Goal: Transaction & Acquisition: Purchase product/service

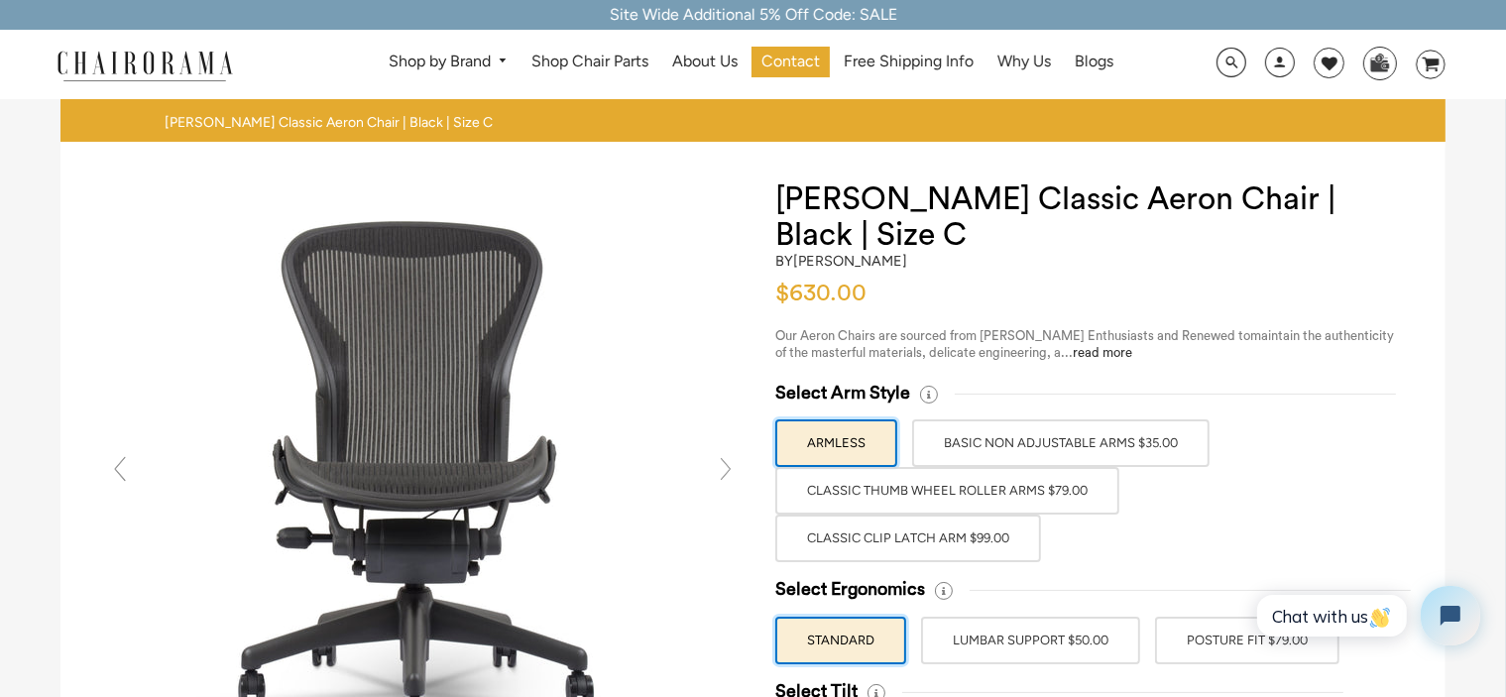
scroll to position [174, 0]
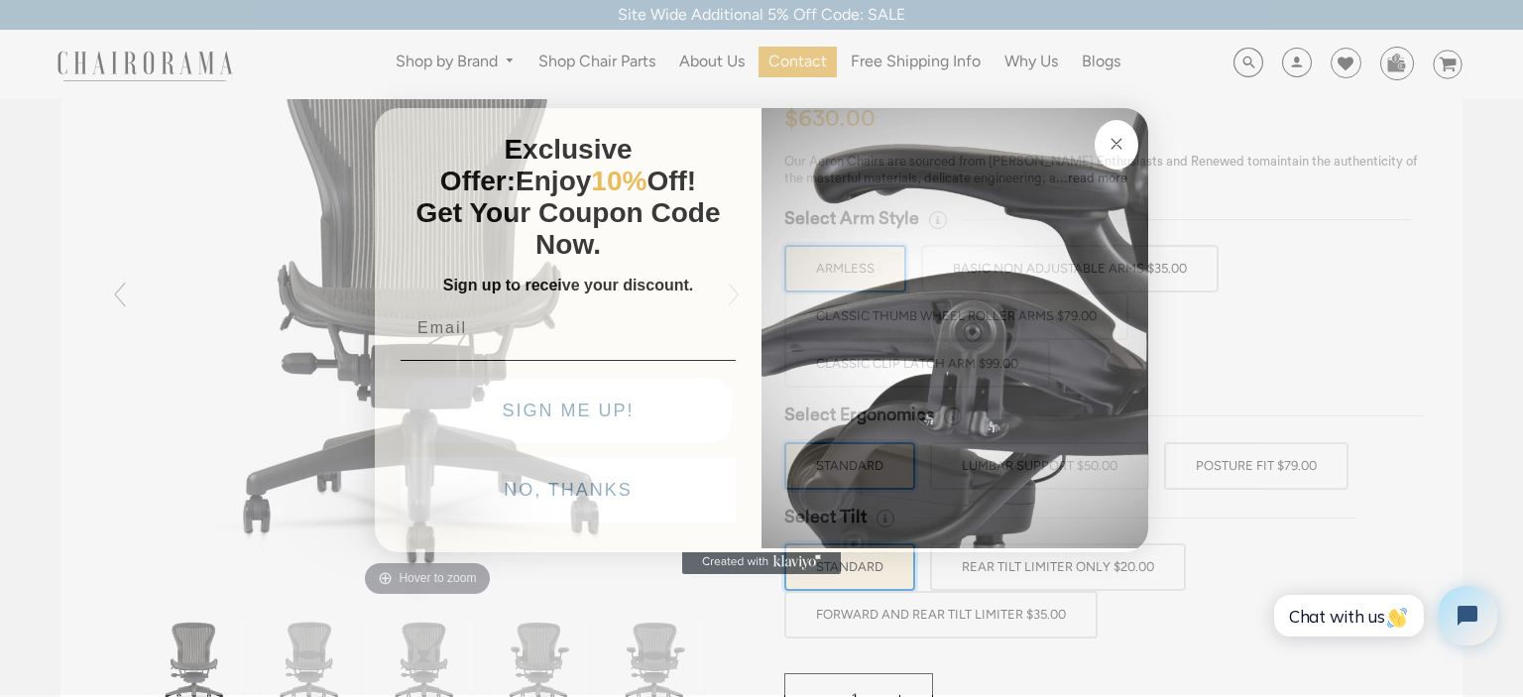
click at [1114, 142] on circle "Close dialog" at bounding box center [1116, 143] width 23 height 23
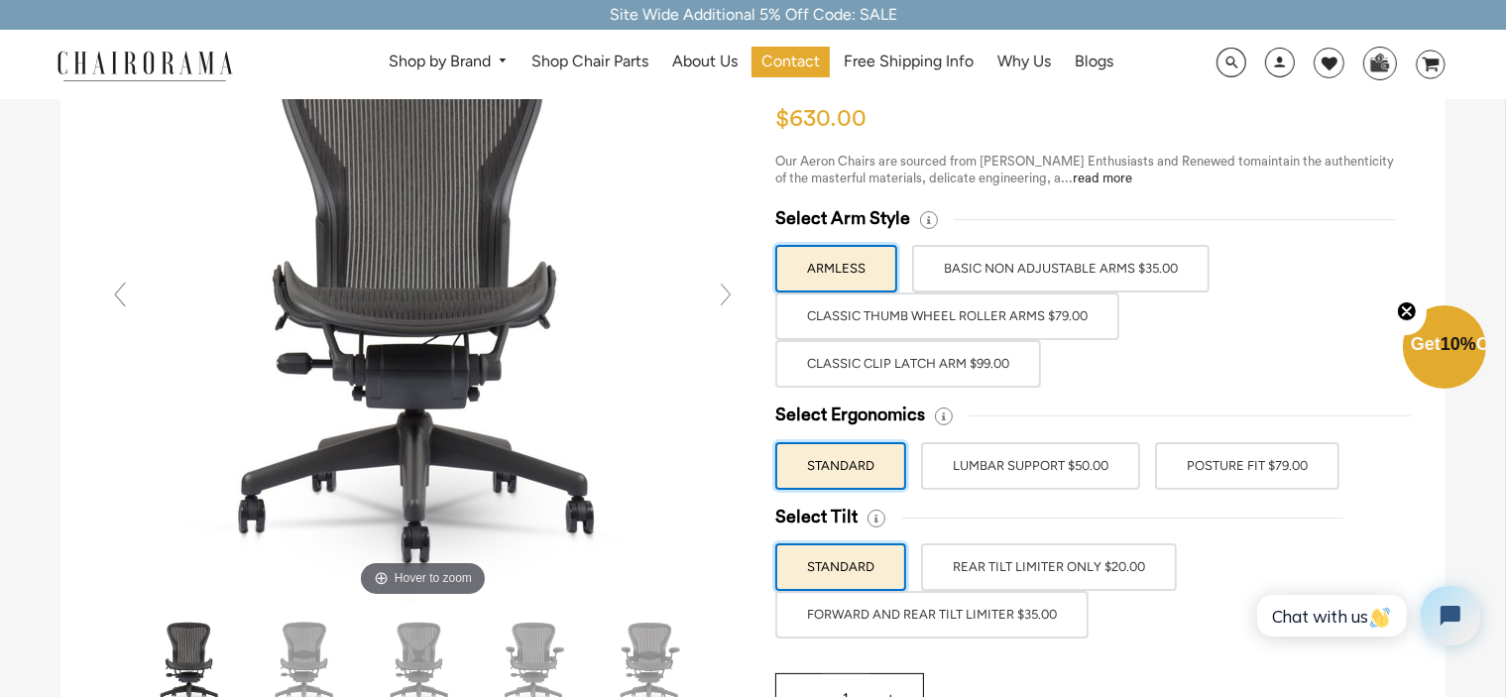
click at [1095, 275] on label "BASIC NON ADJUSTABLE ARMS $35.00" at bounding box center [1060, 269] width 297 height 48
click at [0, 0] on input "BASIC NON ADJUSTABLE ARMS $35.00" at bounding box center [0, 0] width 0 height 0
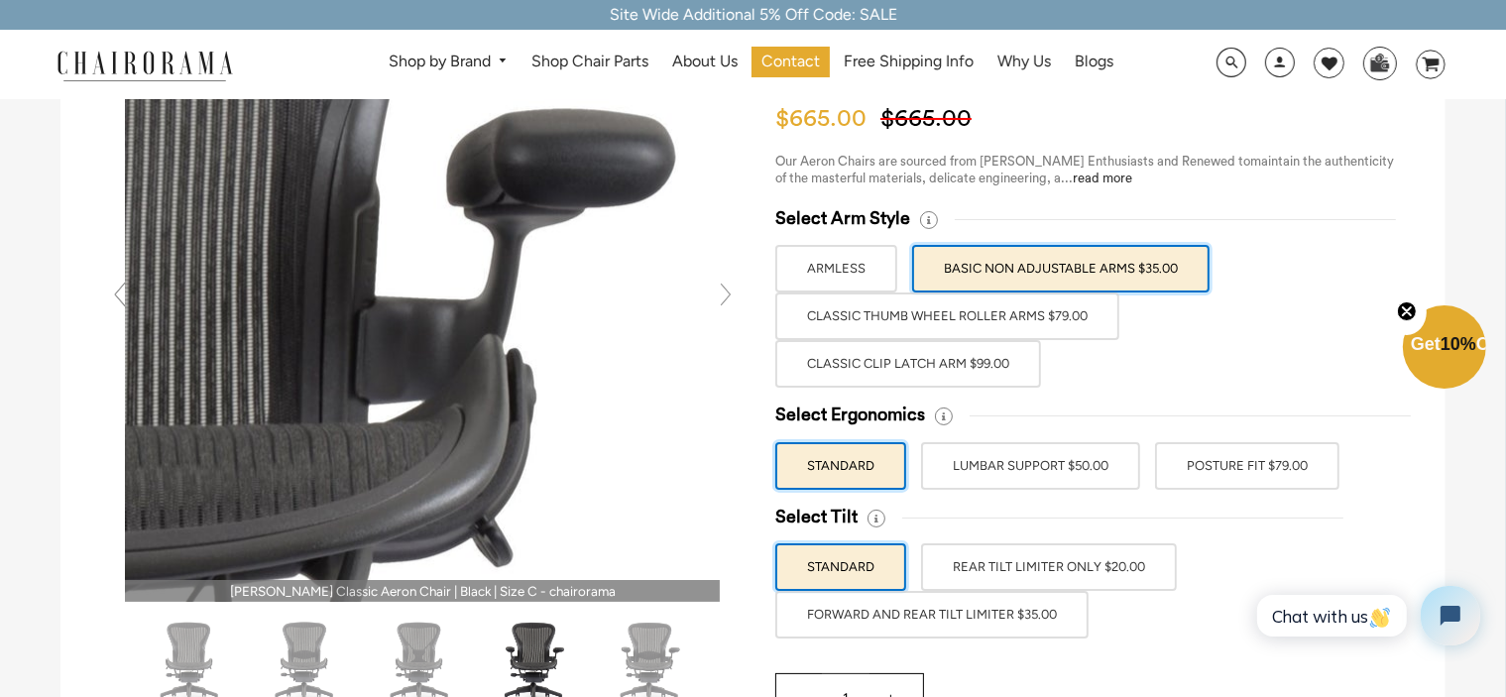
click at [521, 254] on img at bounding box center [422, 304] width 595 height 595
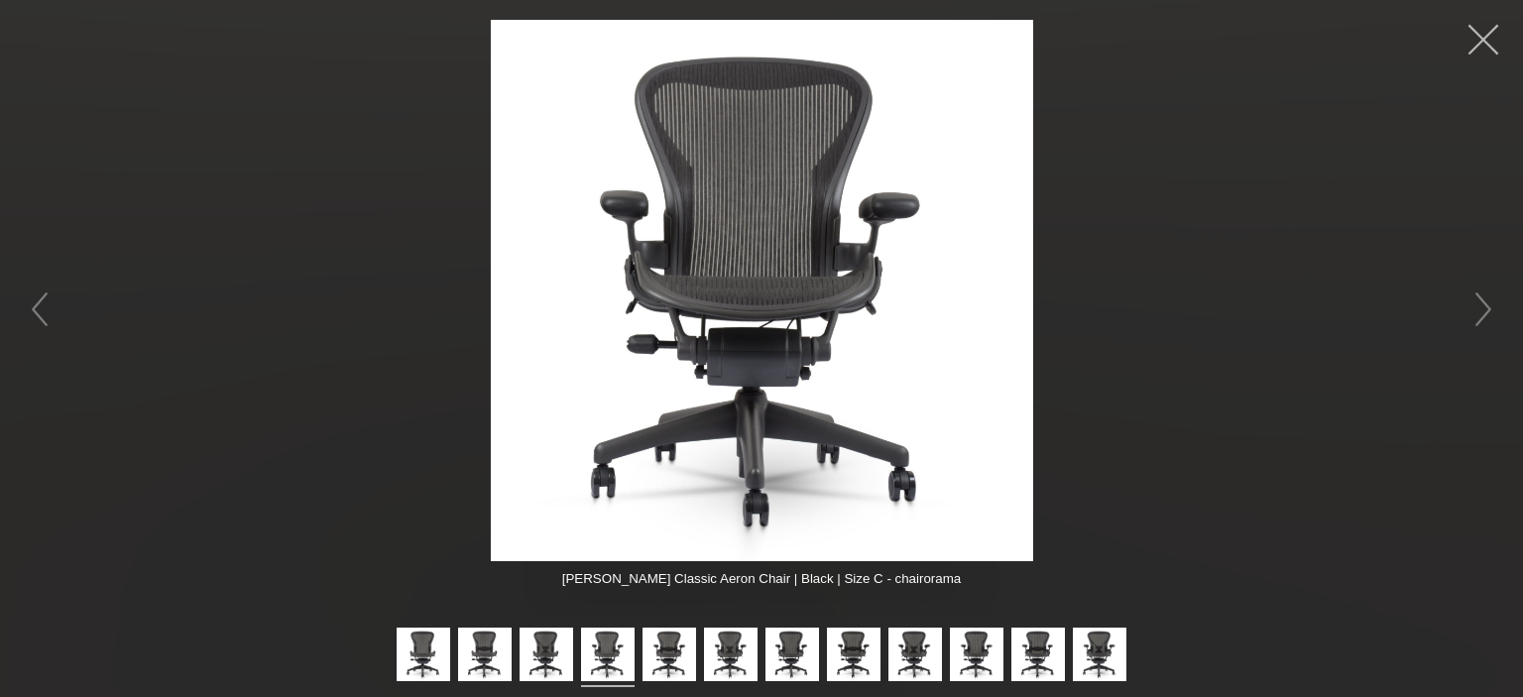
click at [1487, 41] on button "button" at bounding box center [1482, 39] width 59 height 59
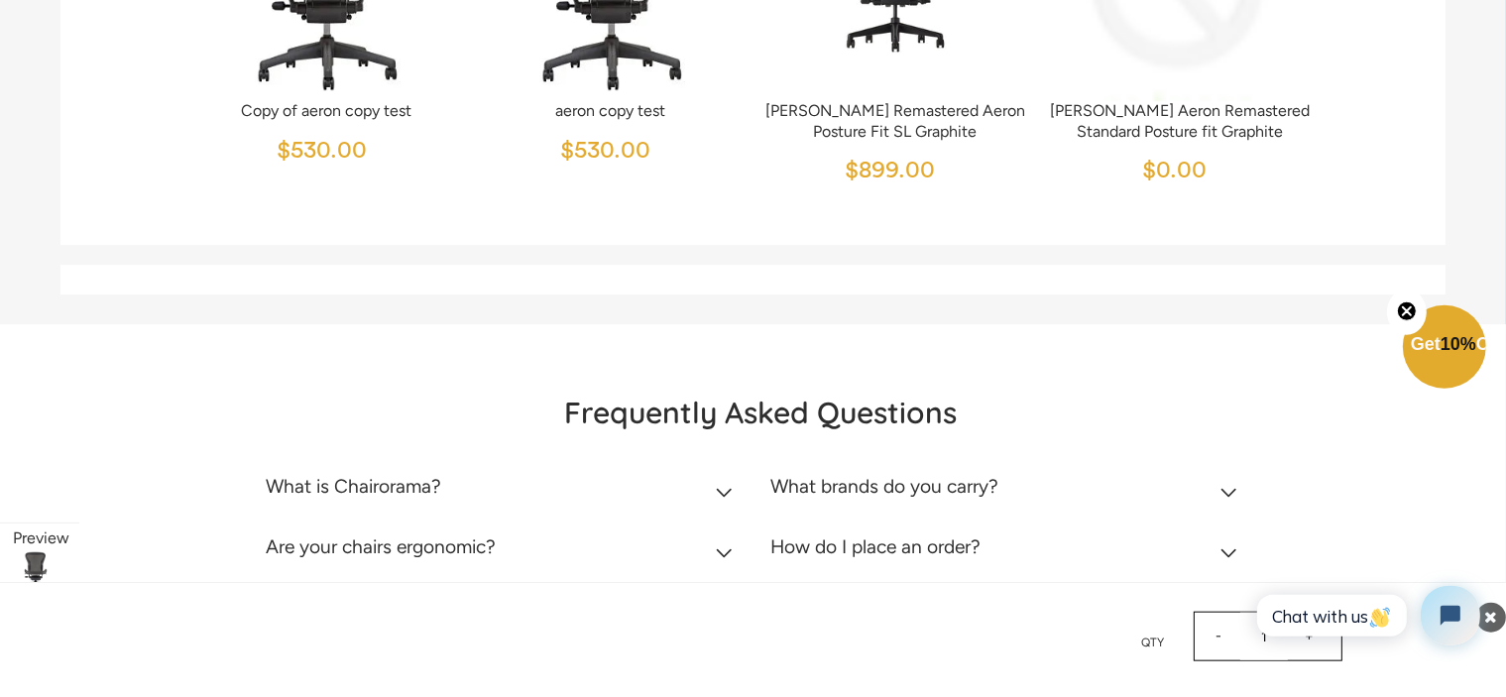
scroll to position [6443, 0]
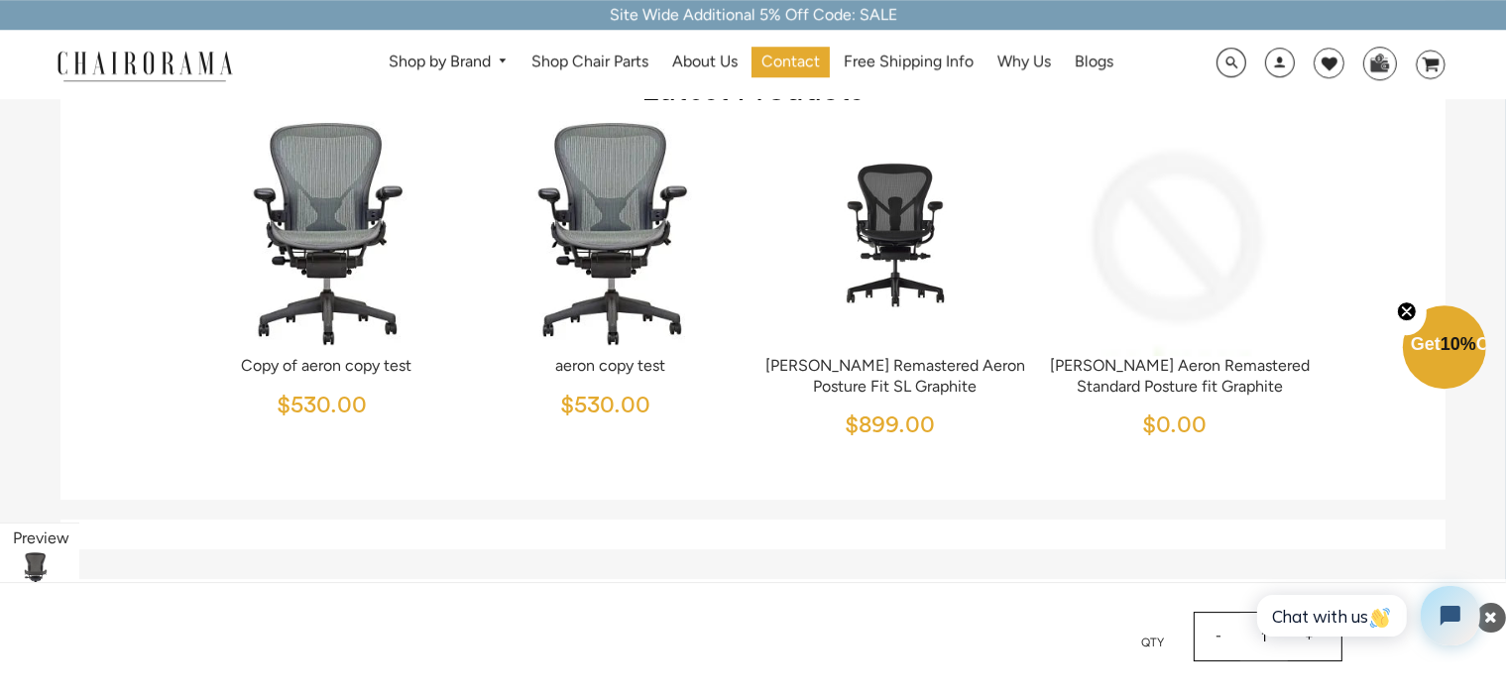
click at [1403, 307] on icon "Close teaser" at bounding box center [1407, 311] width 8 height 8
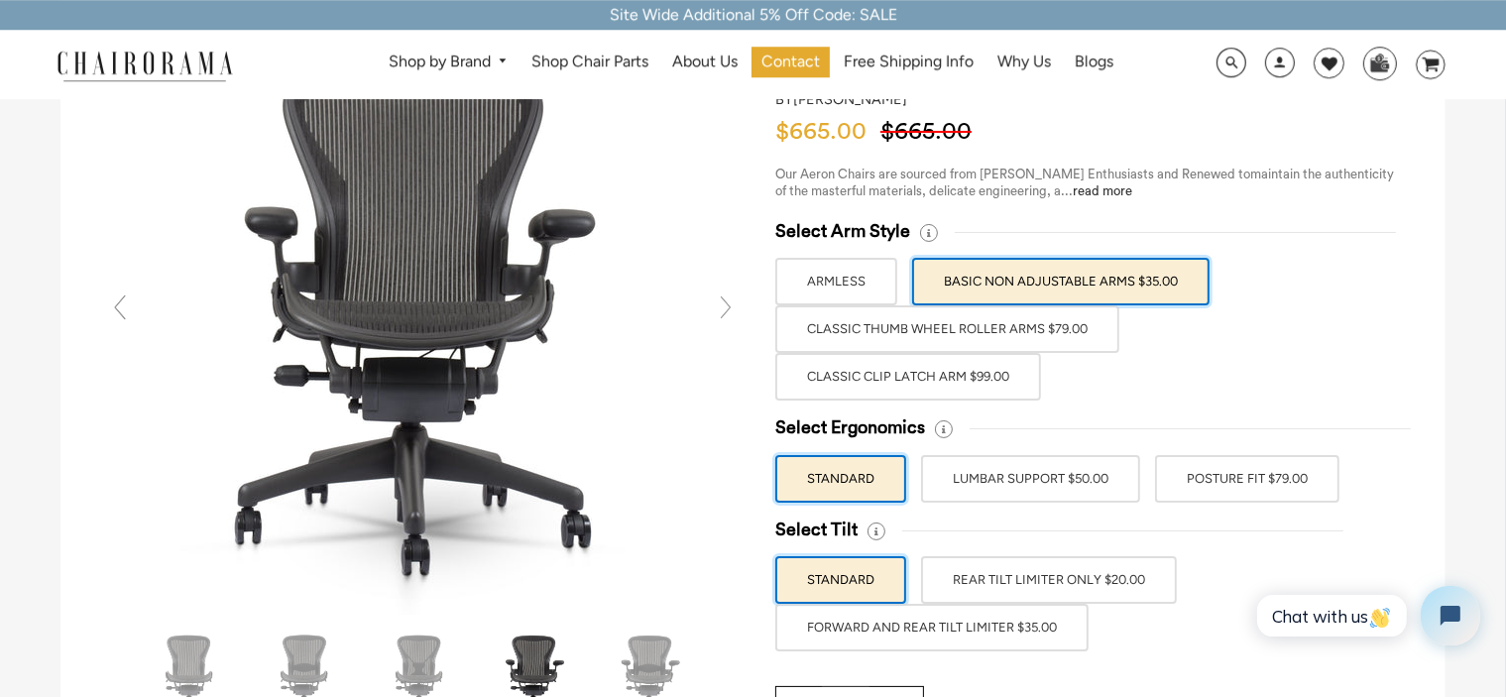
scroll to position [0, 0]
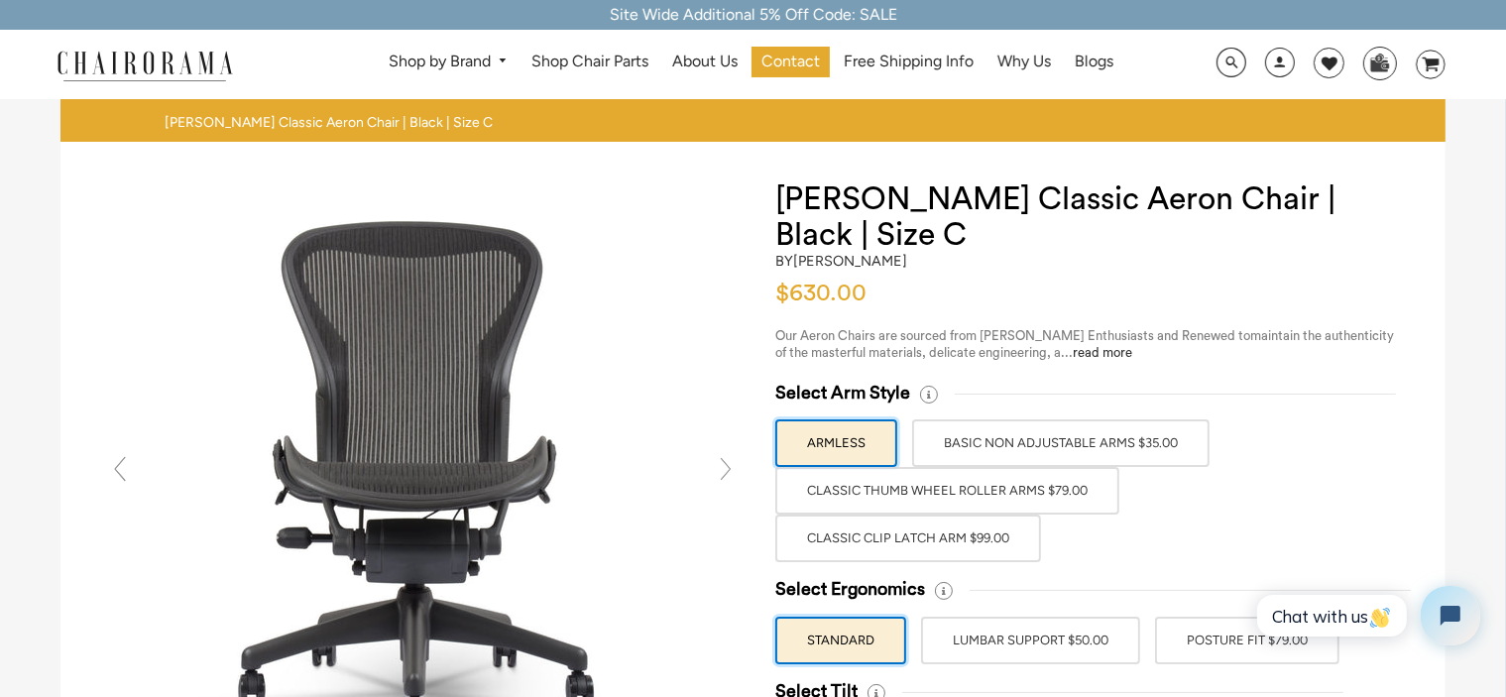
click at [1030, 488] on label "Classic Thumb Wheel Roller Arms $79.00" at bounding box center [947, 491] width 344 height 48
click at [0, 0] on input "Classic Thumb Wheel Roller Arms $79.00" at bounding box center [0, 0] width 0 height 0
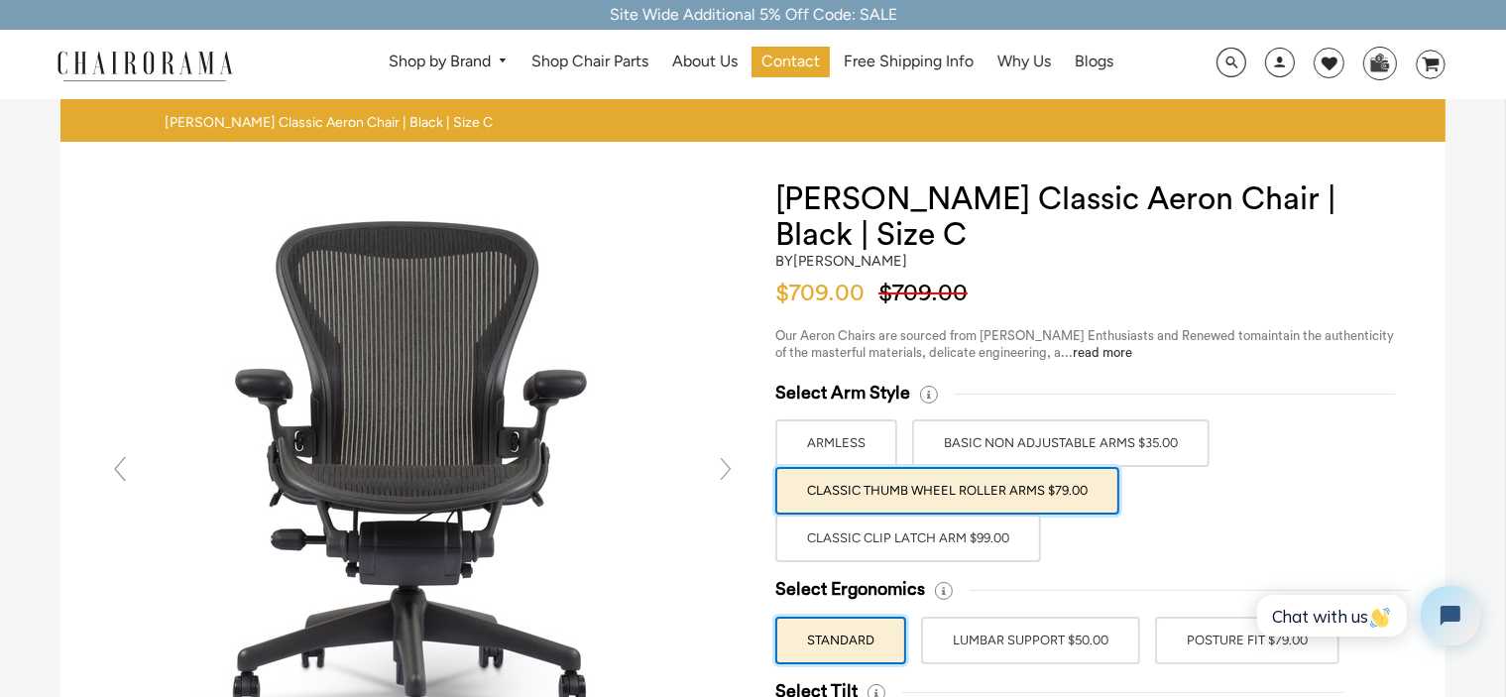
click at [1046, 434] on label "BASIC NON ADJUSTABLE ARMS $35.00" at bounding box center [1060, 443] width 297 height 48
click at [0, 0] on input "BASIC NON ADJUSTABLE ARMS $35.00" at bounding box center [0, 0] width 0 height 0
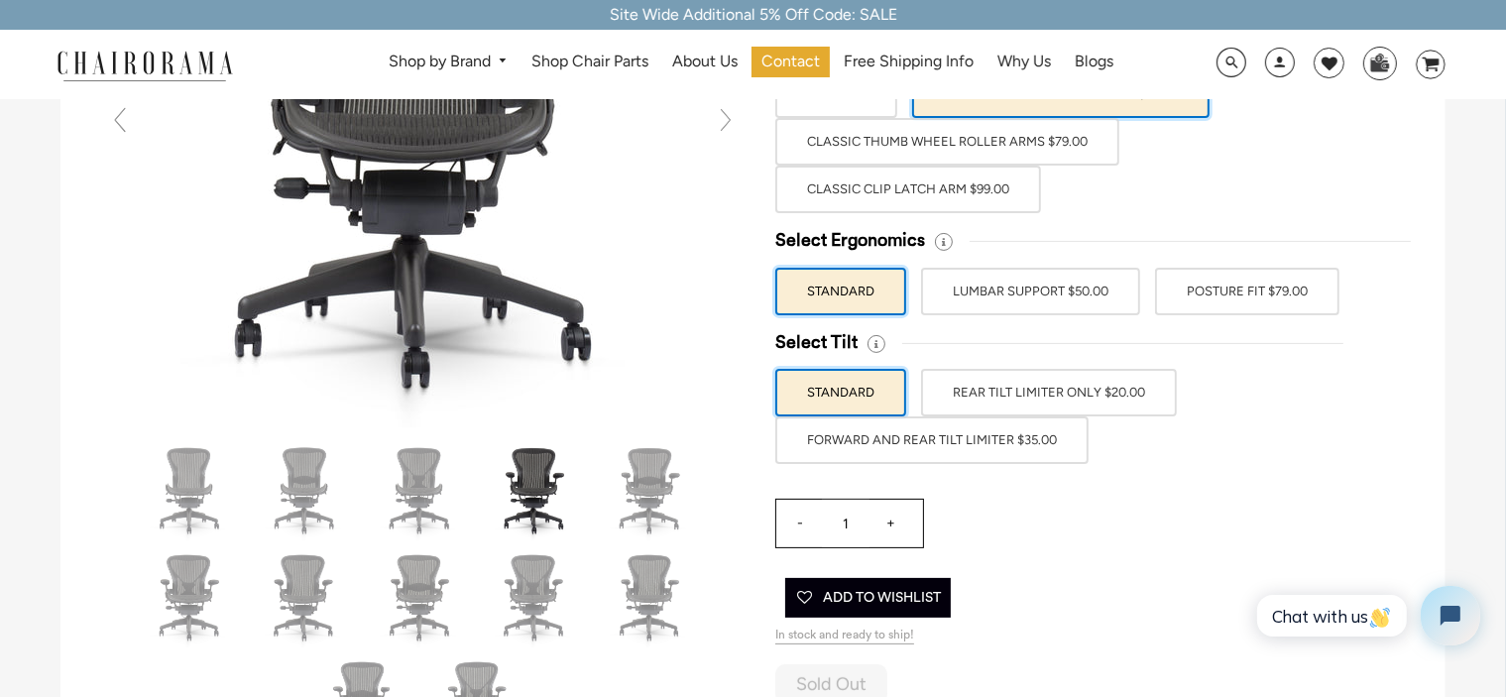
scroll to position [174, 0]
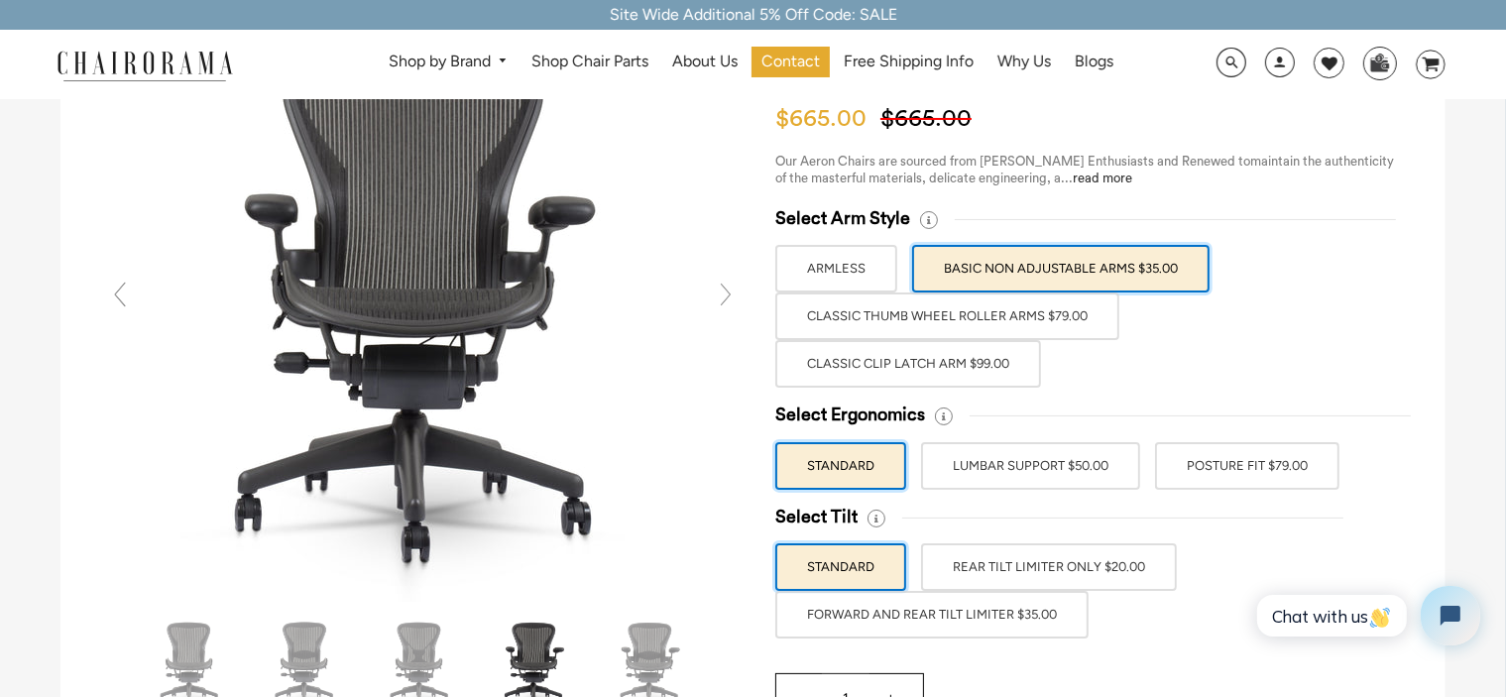
click at [855, 350] on label "Classic Clip Latch Arm $99.00" at bounding box center [908, 364] width 266 height 48
click at [0, 0] on input "Classic Clip Latch Arm $99.00" at bounding box center [0, 0] width 0 height 0
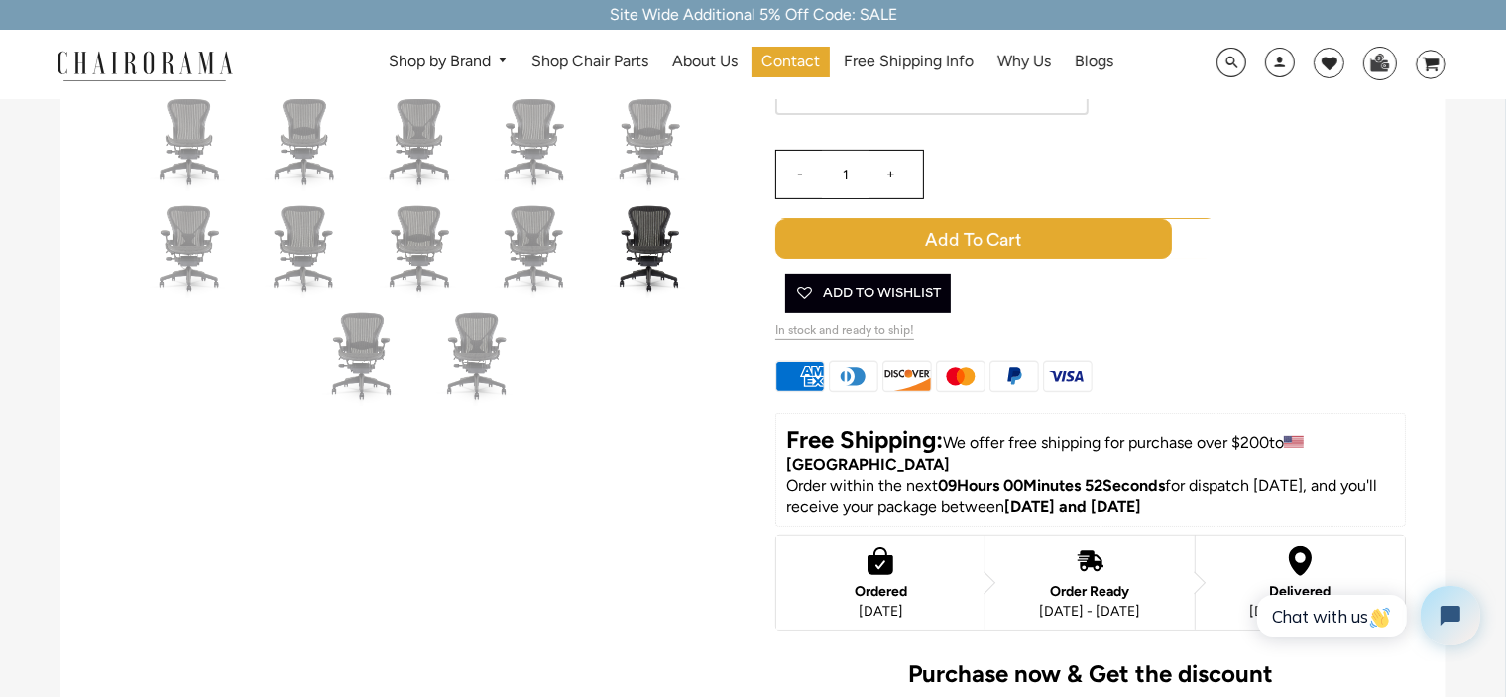
scroll to position [0, 0]
